Goal: Information Seeking & Learning: Learn about a topic

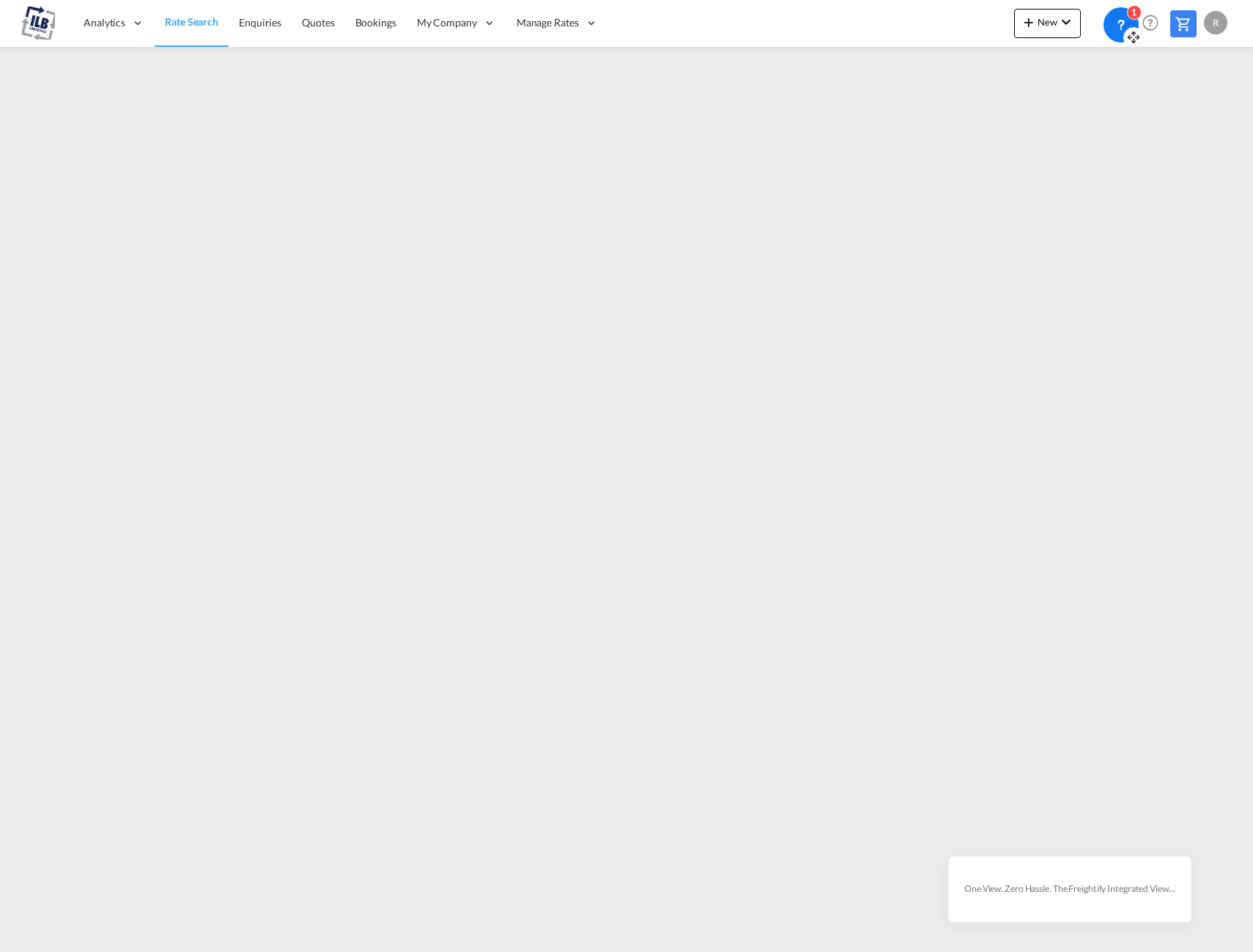
click at [1132, 32] on icon at bounding box center [1133, 37] width 15 height 15
click at [1119, 26] on div "1" at bounding box center [1108, 25] width 35 height 35
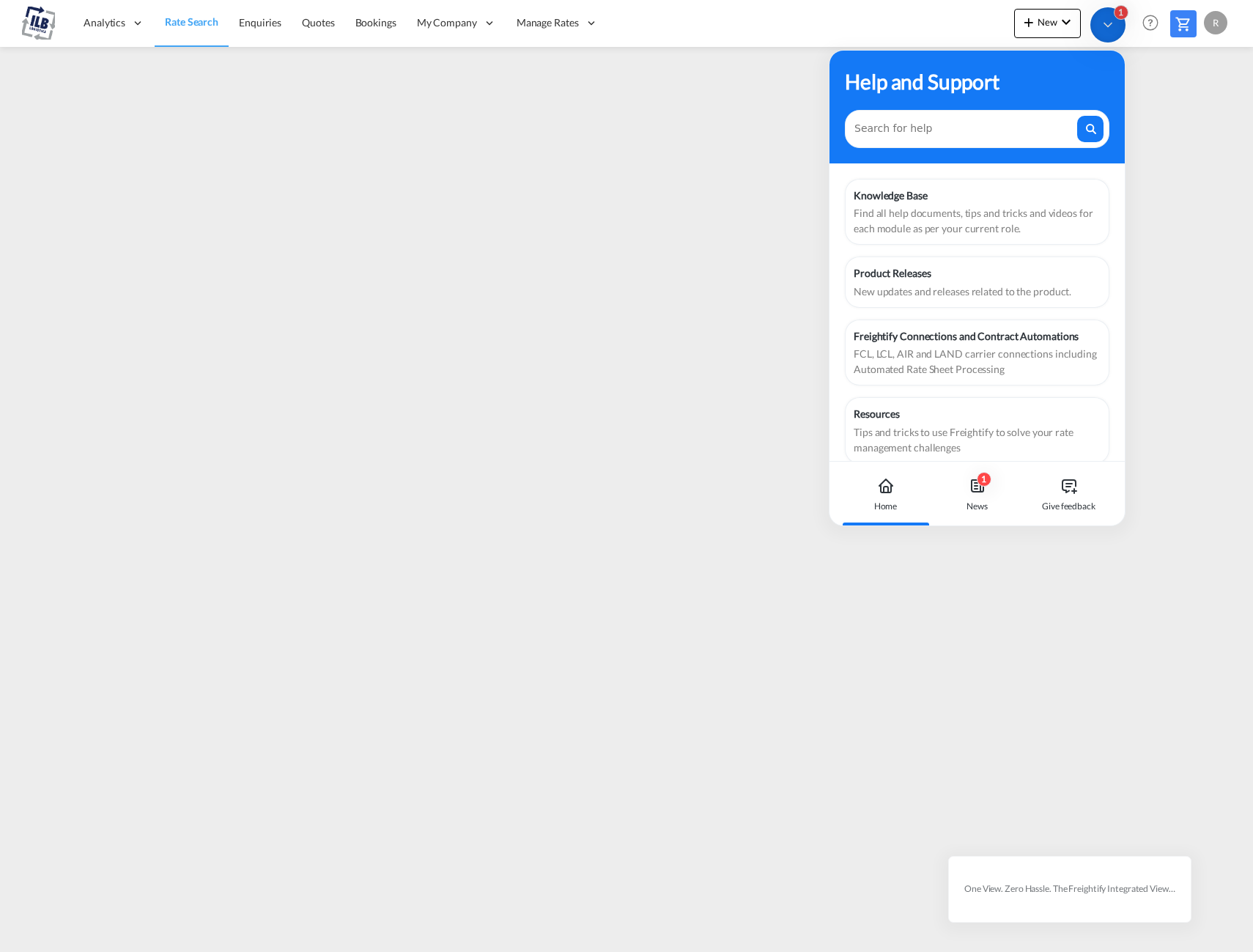
drag, startPoint x: 1104, startPoint y: 24, endPoint x: 950, endPoint y: 14, distance: 154.3
click at [950, 14] on body "Analytics Reports Dashboard Rate Search Enquiries Quotes Bookings" at bounding box center [626, 476] width 1253 height 952
drag, startPoint x: 1122, startPoint y: 12, endPoint x: 1023, endPoint y: 8, distance: 99.1
click at [1023, 8] on body "Analytics Reports Dashboard Rate Search Enquiries Quotes Bookings" at bounding box center [626, 476] width 1253 height 952
click at [977, 6] on div "Analytics Reports Dashboard Rate Search Enquiries Quotes Bookings" at bounding box center [627, 22] width 1209 height 45
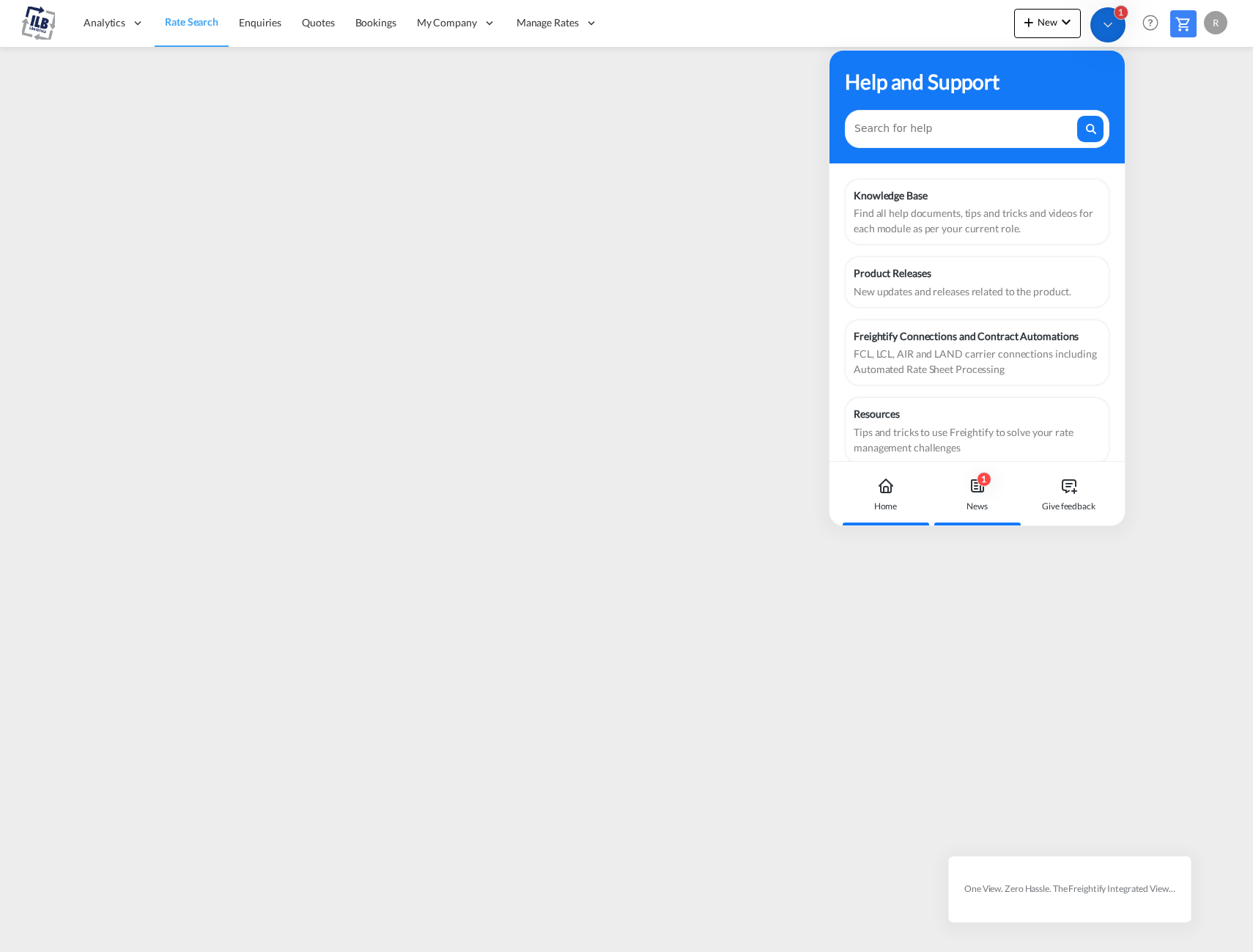
click at [983, 502] on div "News" at bounding box center [977, 506] width 22 height 13
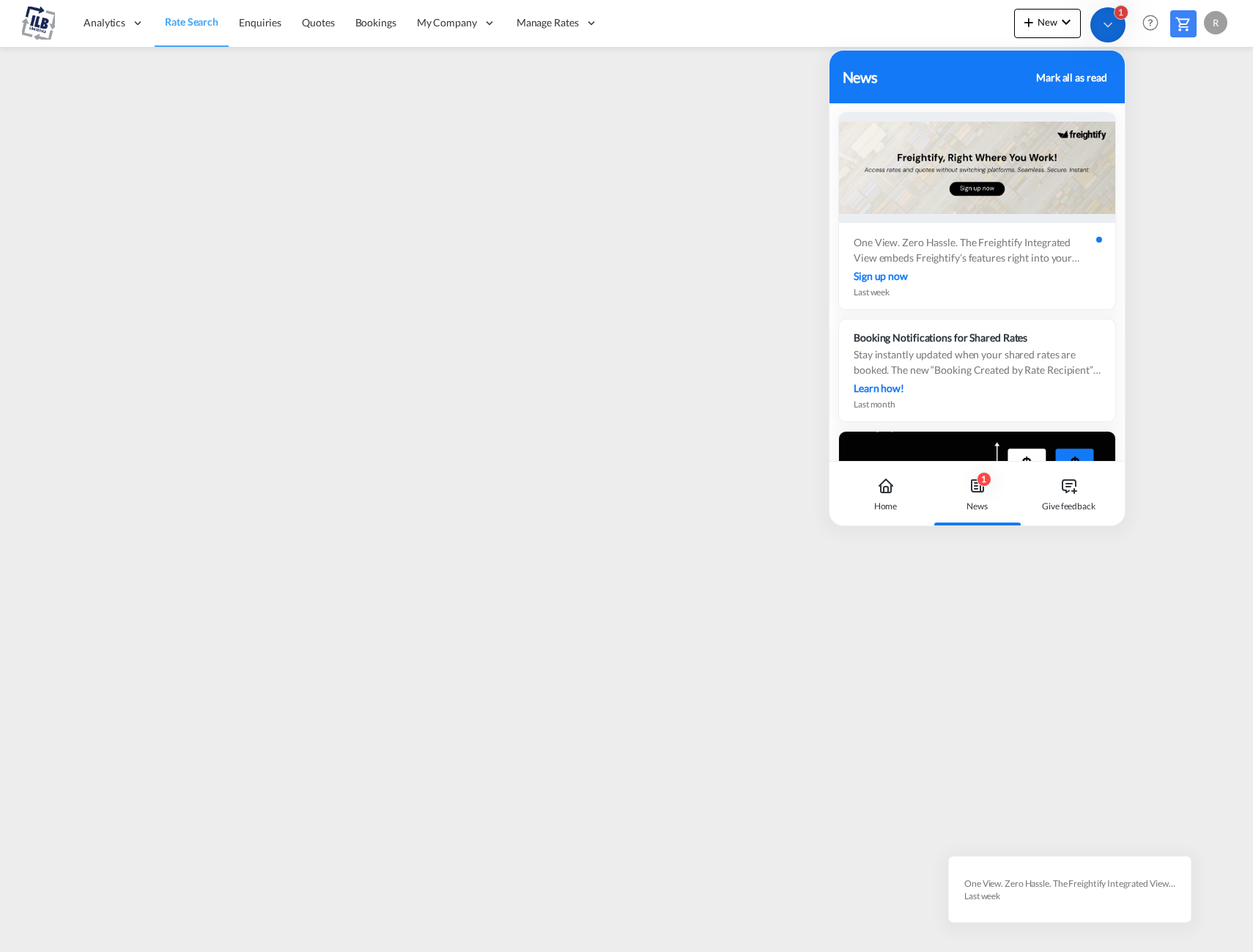
click at [1115, 38] on div "1" at bounding box center [1108, 25] width 35 height 35
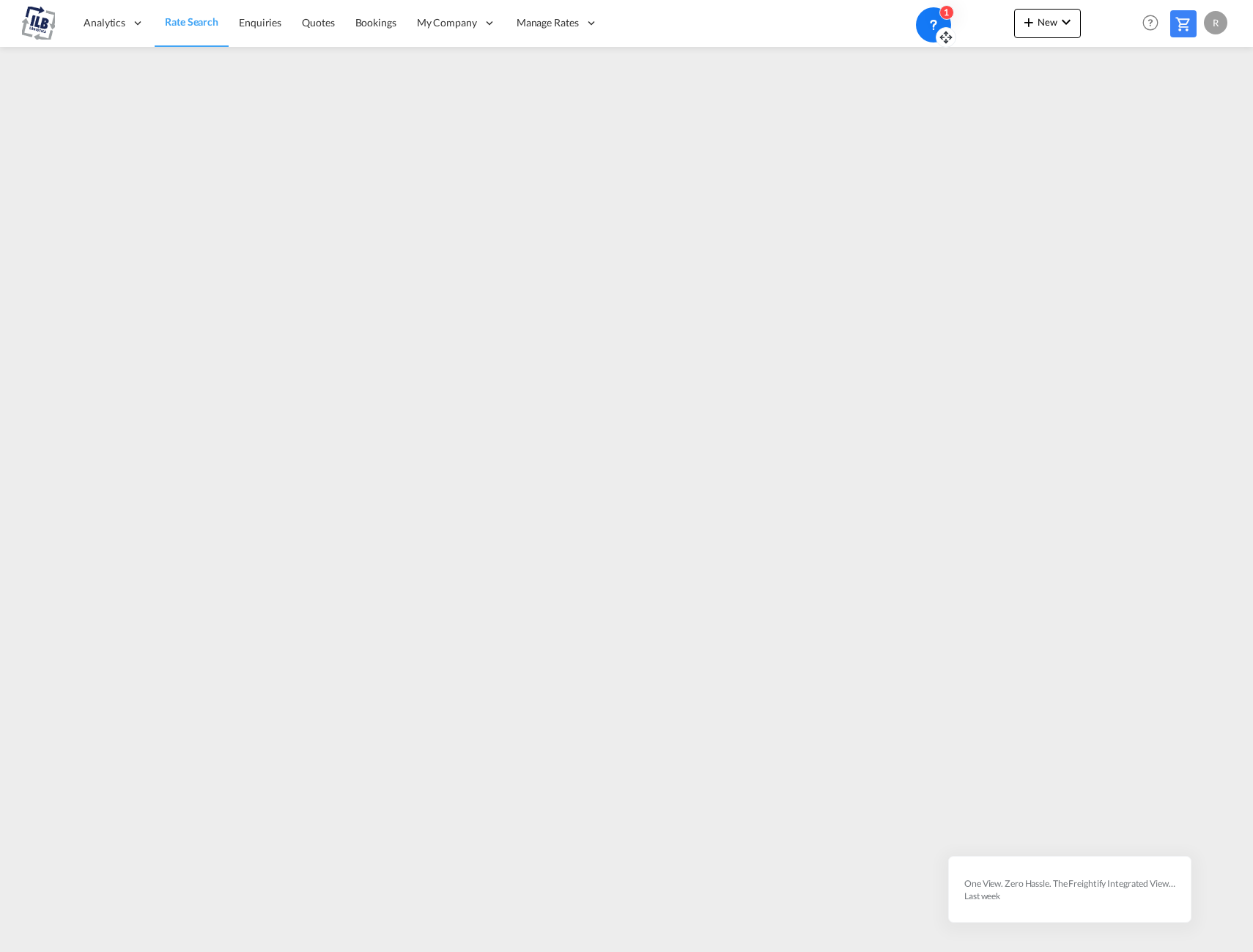
drag, startPoint x: 1122, startPoint y: 39, endPoint x: 947, endPoint y: 29, distance: 175.3
click at [947, 29] on div at bounding box center [946, 37] width 21 height 21
click at [810, 15] on div "Analytics Reports Dashboard Rate Search Enquiries Quotes Bookings" at bounding box center [627, 22] width 1209 height 45
